Goal: Task Accomplishment & Management: Manage account settings

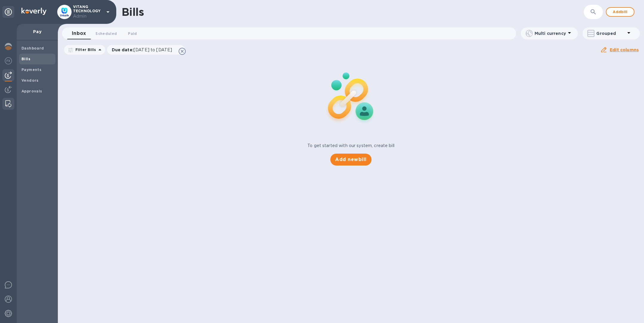
click at [9, 105] on img at bounding box center [8, 103] width 6 height 7
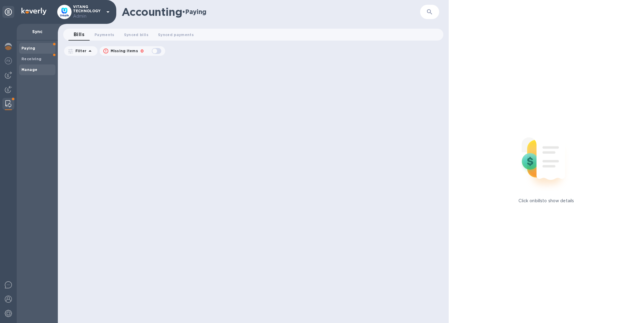
click at [42, 68] on span "Manage" at bounding box center [37, 70] width 32 height 6
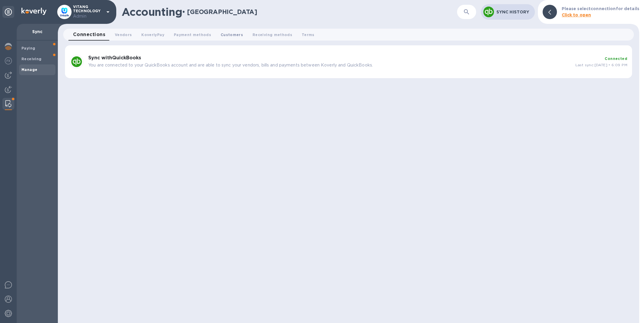
click at [228, 33] on span "Customers 0" at bounding box center [232, 35] width 22 height 6
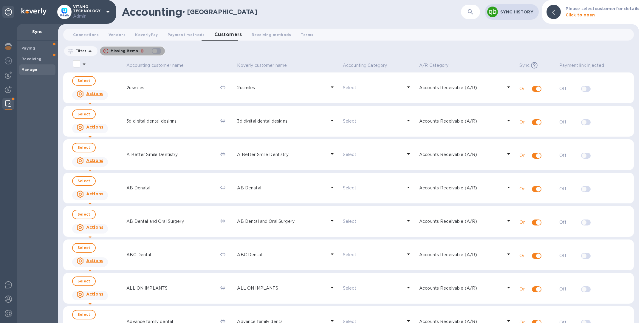
click at [158, 49] on div "button" at bounding box center [156, 51] width 12 height 8
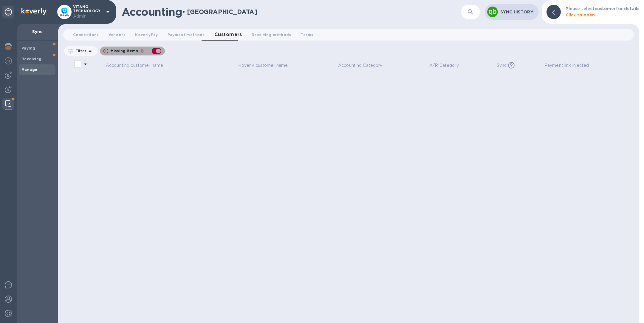
click at [158, 49] on div "button" at bounding box center [156, 51] width 12 height 8
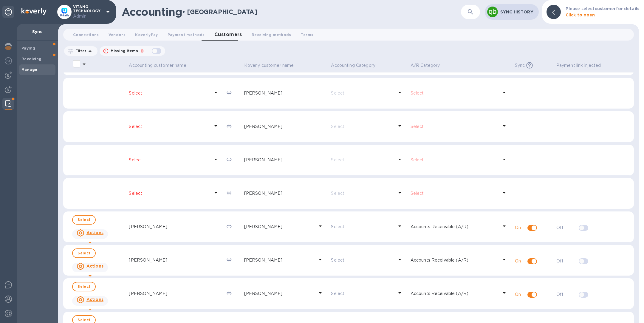
scroll to position [8643, 0]
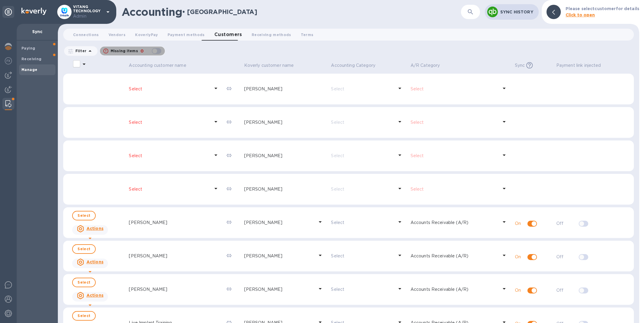
click at [157, 49] on div "button" at bounding box center [156, 51] width 12 height 8
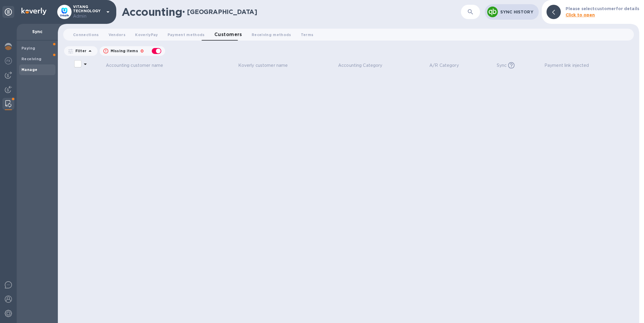
scroll to position [0, 0]
click at [156, 50] on div "button" at bounding box center [156, 51] width 12 height 8
checkbox input "false"
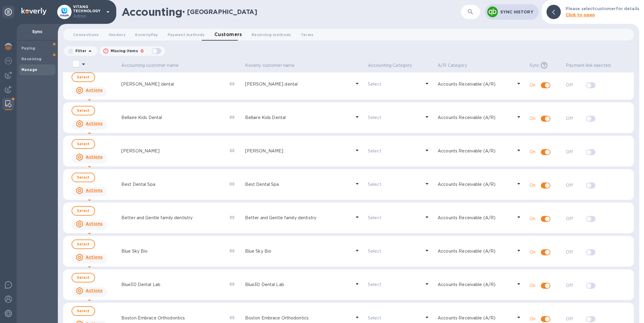
scroll to position [1142, 0]
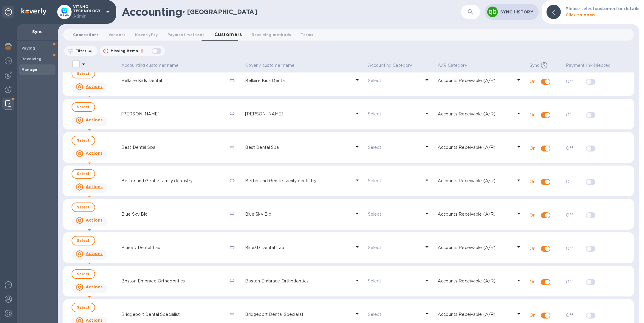
click at [94, 35] on span "Connections 0" at bounding box center [86, 35] width 26 height 6
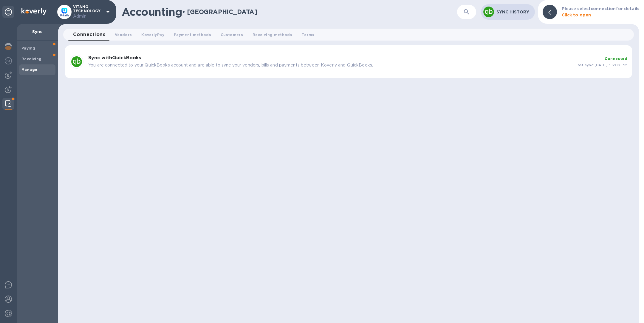
click at [264, 63] on p "You are connected to your QuickBooks account and are able to sync your vendors,…" at bounding box center [329, 65] width 482 height 6
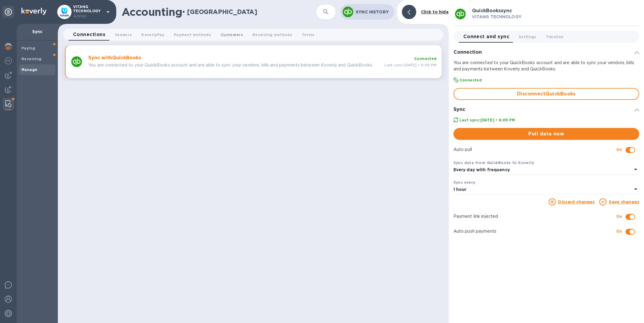
click at [224, 35] on span "Customers 0" at bounding box center [232, 35] width 22 height 6
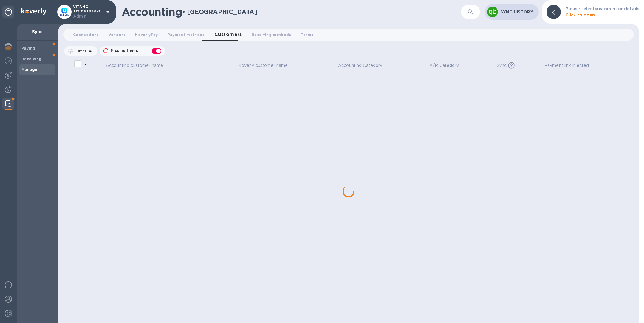
checkbox input "false"
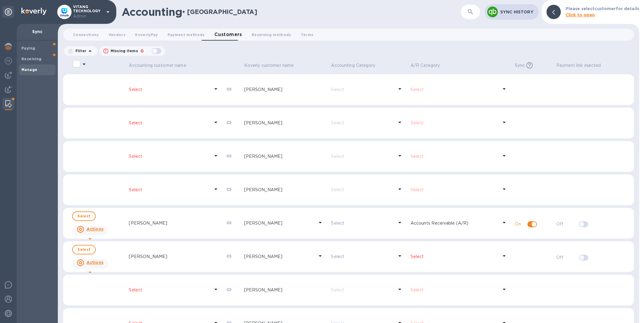
scroll to position [8093, 0]
